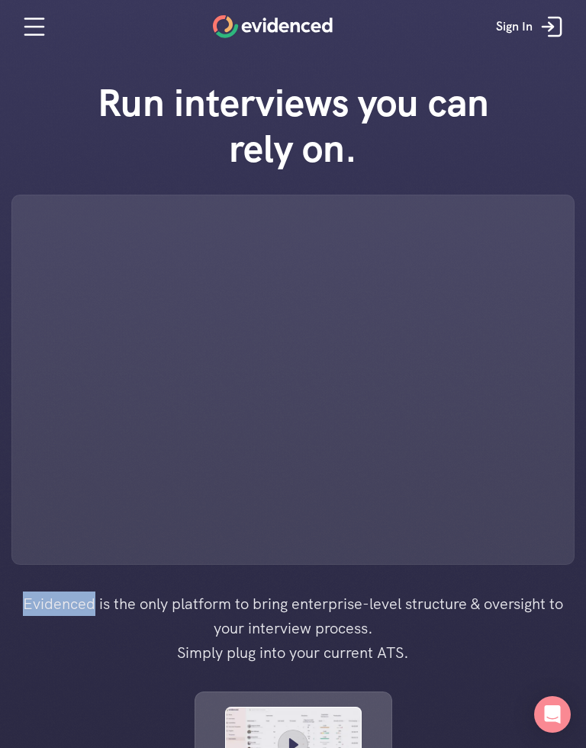
click at [34, 354] on div at bounding box center [293, 380] width 564 height 370
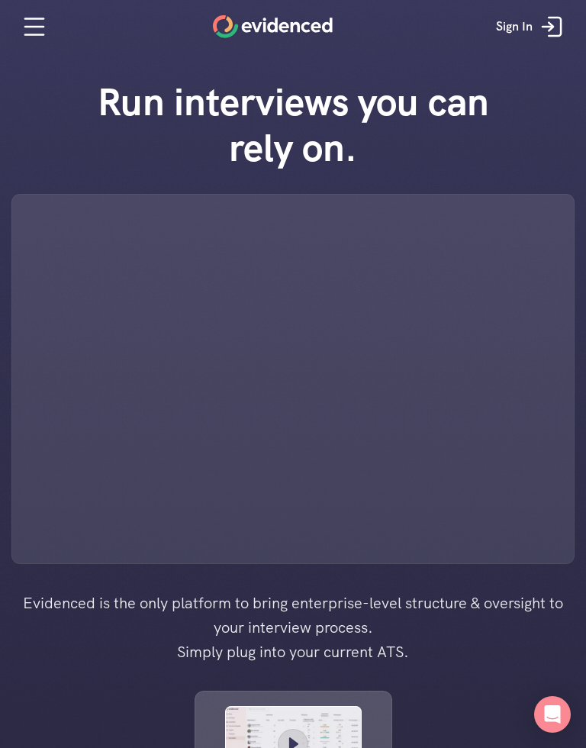
scroll to position [1, 0]
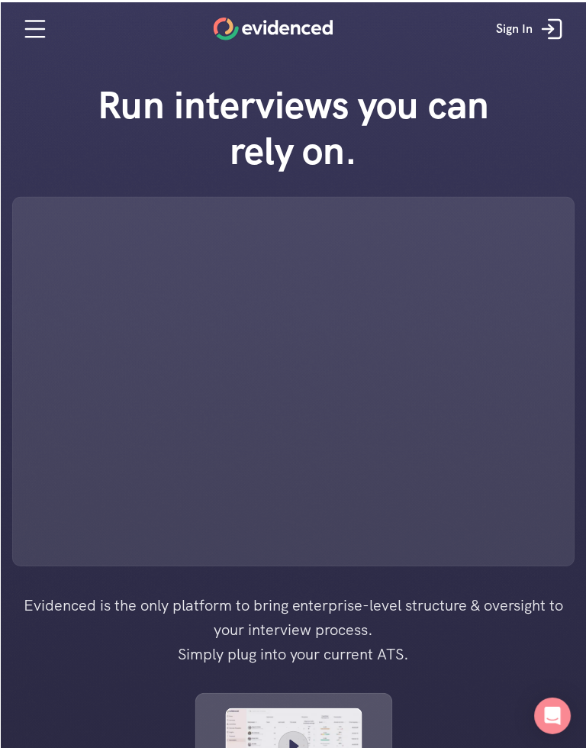
scroll to position [21, 0]
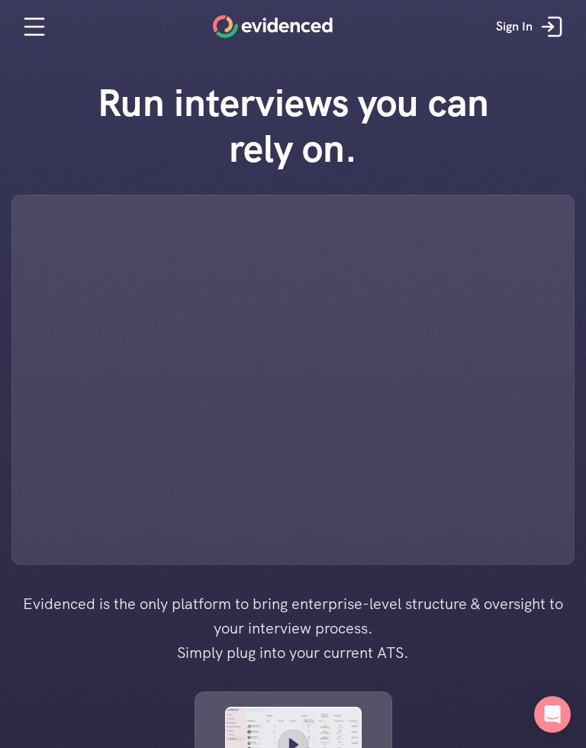
click at [481, 17] on div "Sign In" at bounding box center [293, 26] width 571 height 23
click at [25, 447] on div at bounding box center [293, 380] width 564 height 370
click at [31, 449] on div at bounding box center [293, 380] width 564 height 370
